Goal: Information Seeking & Learning: Learn about a topic

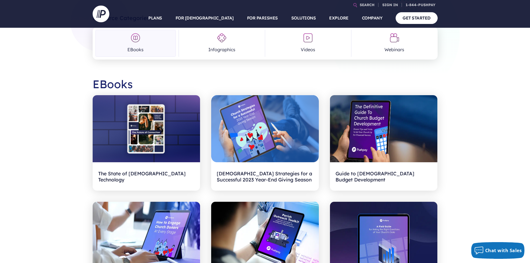
scroll to position [83, 0]
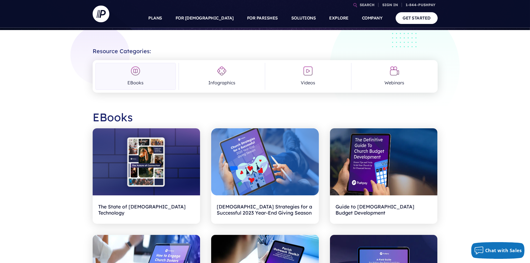
click at [140, 73] on img at bounding box center [135, 71] width 10 height 10
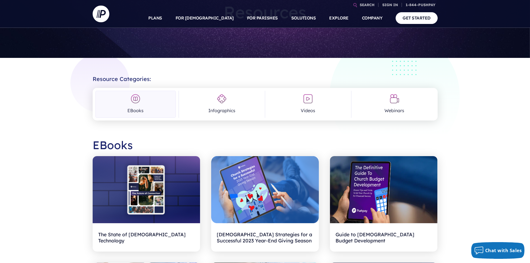
scroll to position [0, 0]
